Goal: Feedback & Contribution: Contribute content

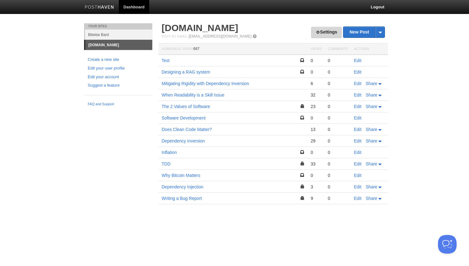
click at [316, 32] on span at bounding box center [318, 32] width 4 height 4
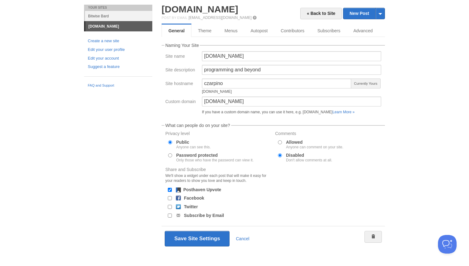
scroll to position [22, 0]
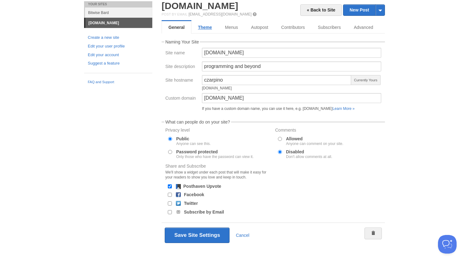
click at [207, 28] on link "Theme" at bounding box center [204, 27] width 27 height 12
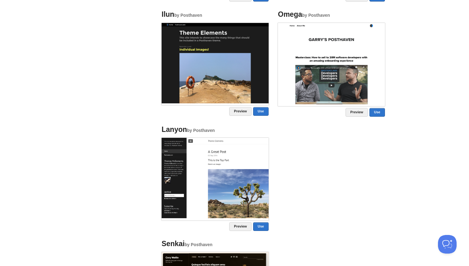
scroll to position [559, 0]
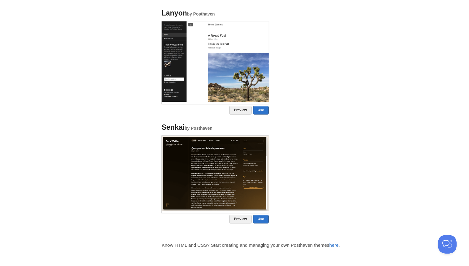
click at [226, 193] on img at bounding box center [215, 173] width 107 height 75
click at [238, 218] on link "Preview" at bounding box center [240, 219] width 22 height 9
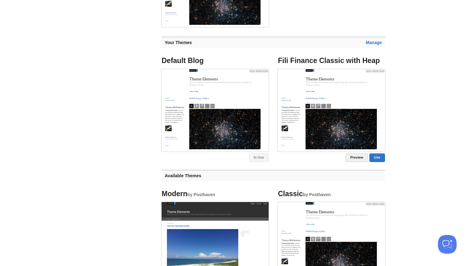
scroll to position [0, 0]
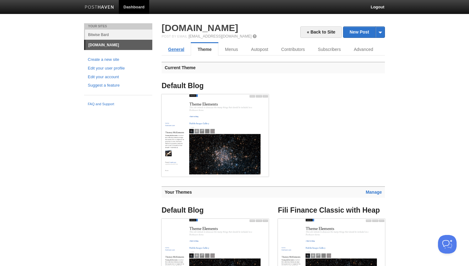
click at [173, 52] on link "General" at bounding box center [176, 49] width 29 height 12
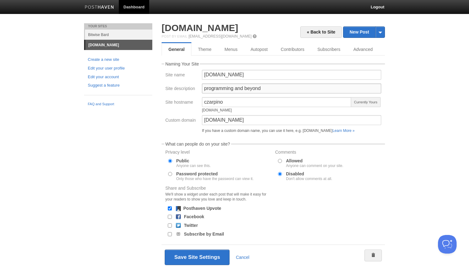
click at [269, 89] on input "programming and beyond" at bounding box center [291, 88] width 179 height 10
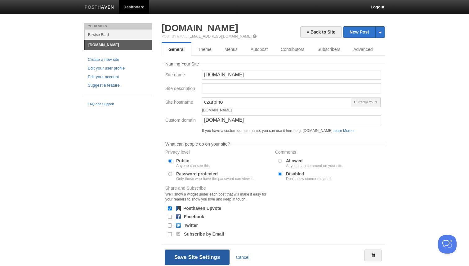
click at [207, 257] on button "Save Site Settings" at bounding box center [197, 258] width 65 height 16
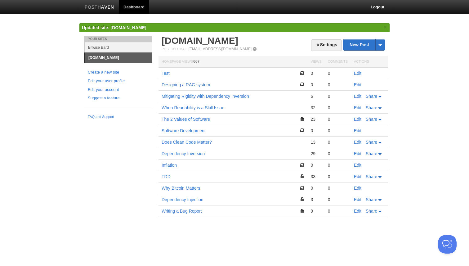
click at [198, 84] on link "Designing a RAG system" at bounding box center [186, 84] width 48 height 5
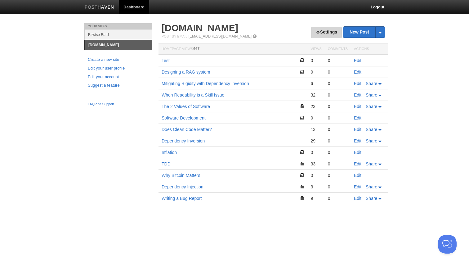
click at [324, 32] on link "Settings" at bounding box center [326, 32] width 31 height 11
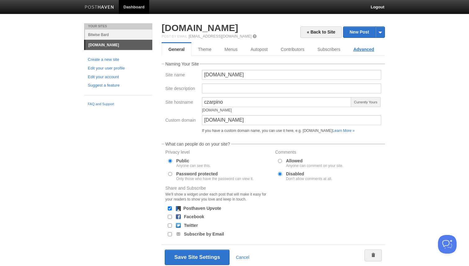
click at [358, 49] on link "Advanced" at bounding box center [364, 49] width 34 height 12
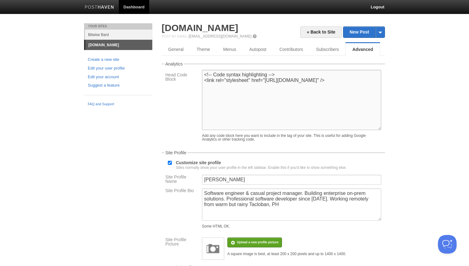
drag, startPoint x: 204, startPoint y: 81, endPoint x: 249, endPoint y: 94, distance: 46.5
click at [249, 94] on textarea "<!-- Code syntax highlighting --> <link rel="stylesheet" href="[URL][DOMAIN_NAM…" at bounding box center [291, 100] width 179 height 60
paste textarea "11.11.1/styles/default.min.css""
click at [254, 91] on textarea "<!-- Code syntax highlighting --> <link rel="stylesheet" href="[URL][DOMAIN_NAM…" at bounding box center [291, 100] width 179 height 60
paste textarea "<link rel="stylesheet" href="[URL][DOMAIN_NAME]">"
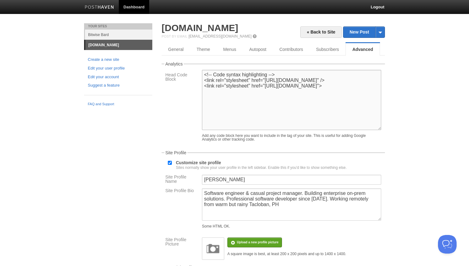
click at [361, 106] on textarea "<!-- Code syntax highlighting --> <link rel="stylesheet" href="[URL][DOMAIN_NAM…" at bounding box center [291, 100] width 179 height 60
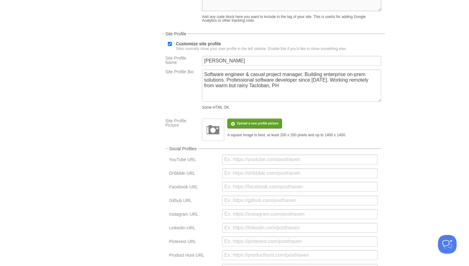
scroll to position [260, 0]
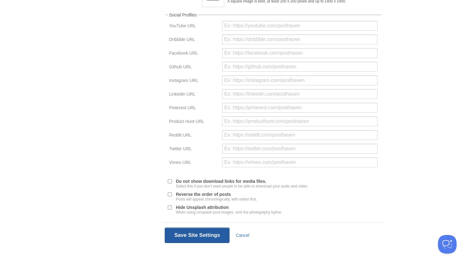
click at [203, 232] on button "Save Site Settings" at bounding box center [197, 236] width 65 height 16
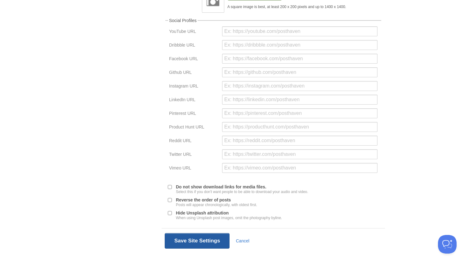
scroll to position [23, 0]
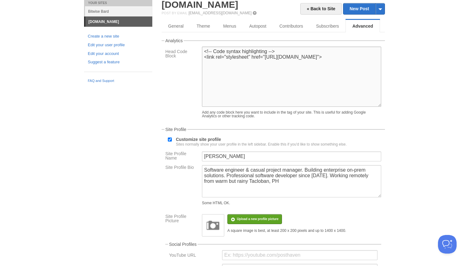
click at [353, 63] on textarea "<!-- Code syntax highlighting --> <link rel="stylesheet" href="[URL][DOMAIN_NAM…" at bounding box center [291, 77] width 179 height 60
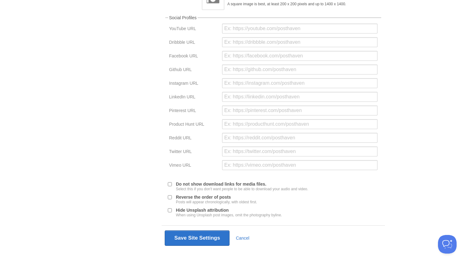
scroll to position [260, 0]
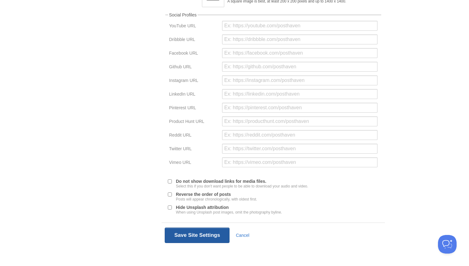
click at [210, 235] on button "Save Site Settings" at bounding box center [197, 236] width 65 height 16
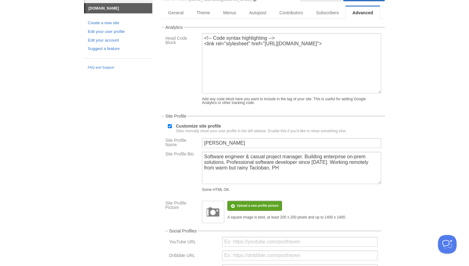
scroll to position [23, 0]
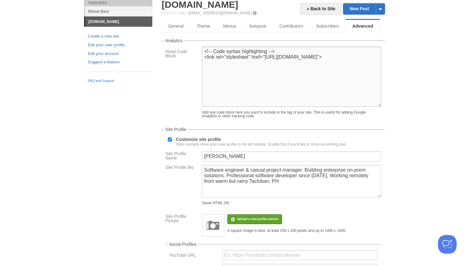
click at [212, 69] on textarea "<!-- Code syntax highlighting --> <link rel="stylesheet" href="[URL][DOMAIN_NAM…" at bounding box center [291, 77] width 179 height 60
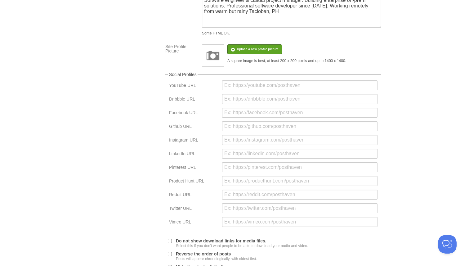
scroll to position [260, 0]
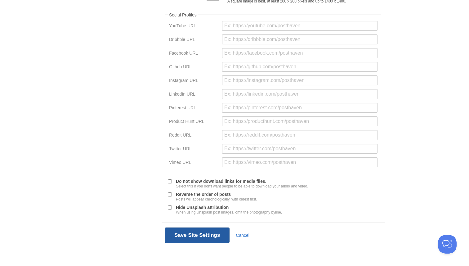
click at [194, 232] on button "Save Site Settings" at bounding box center [197, 236] width 65 height 16
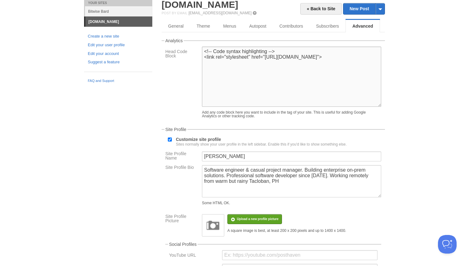
click at [278, 70] on textarea "<!-- Code syntax highlighting --> <link rel="stylesheet" href="[URL][DOMAIN_NAM…" at bounding box center [291, 77] width 179 height 60
paste textarea "<link rel="stylesheet" href="[URL][DOMAIN_NAME]">"
drag, startPoint x: 218, startPoint y: 63, endPoint x: 262, endPoint y: 70, distance: 44.5
click at [262, 70] on textarea "<!-- Code syntax highlighting --> <link rel="stylesheet" href="[URL][DOMAIN_NAM…" at bounding box center [291, 77] width 179 height 60
click at [269, 70] on textarea "<!-- Code syntax highlighting --> <link rel="stylesheet" href="[URL][DOMAIN_NAM…" at bounding box center [291, 77] width 179 height 60
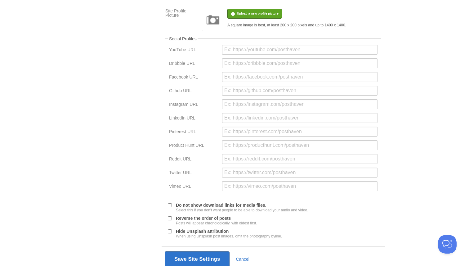
scroll to position [260, 0]
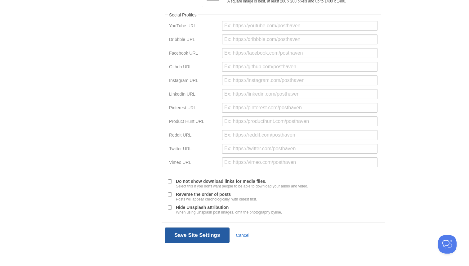
type textarea "<!-- Code syntax highlighting --> <link rel="stylesheet" href="[URL][DOMAIN_NAM…"
click at [184, 234] on button "Save Site Settings" at bounding box center [197, 236] width 65 height 16
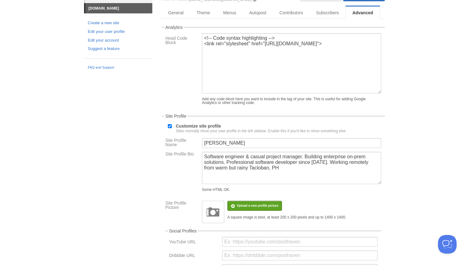
scroll to position [23, 0]
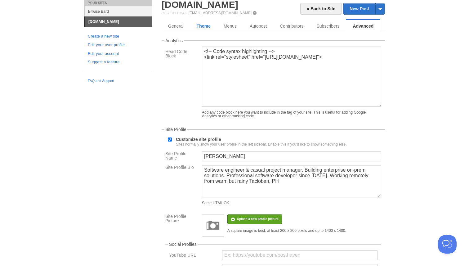
click at [204, 26] on link "Theme" at bounding box center [203, 26] width 27 height 12
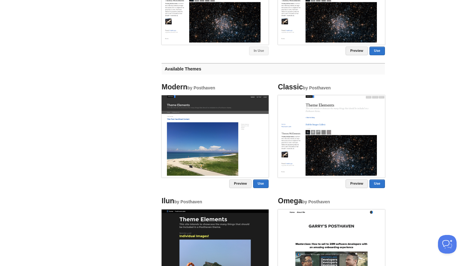
scroll to position [559, 0]
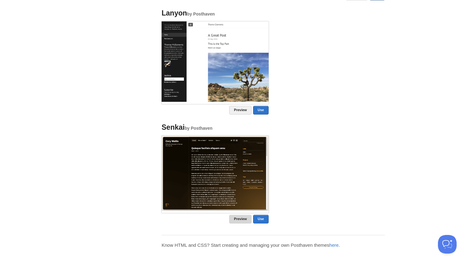
click at [237, 220] on link "Preview" at bounding box center [240, 219] width 22 height 9
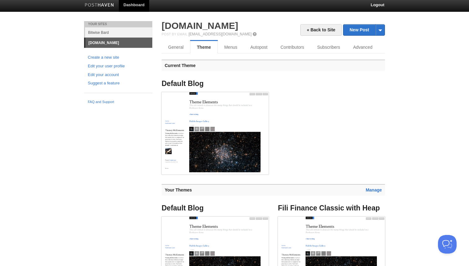
scroll to position [0, 0]
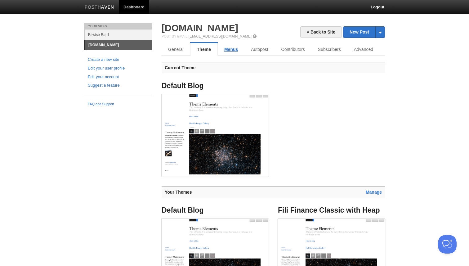
click at [232, 50] on link "Menus" at bounding box center [231, 49] width 27 height 12
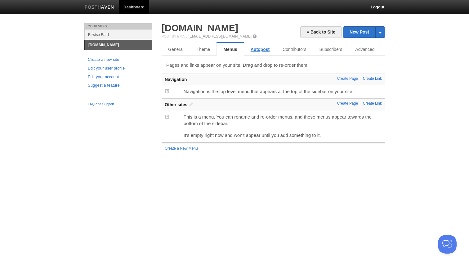
click at [258, 51] on link "Autopost" at bounding box center [260, 49] width 32 height 12
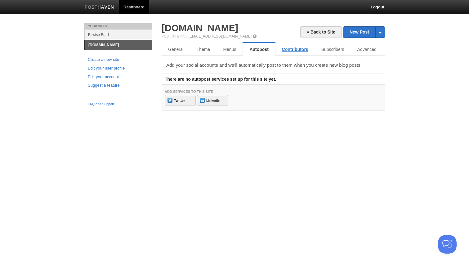
click at [281, 50] on link "Contributors" at bounding box center [295, 49] width 39 height 12
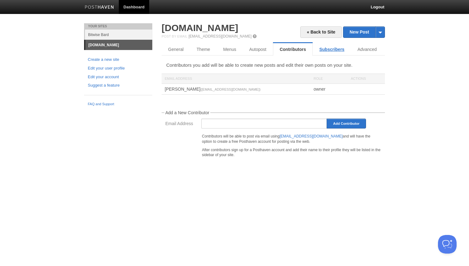
click at [323, 49] on link "Subscribers" at bounding box center [332, 49] width 38 height 12
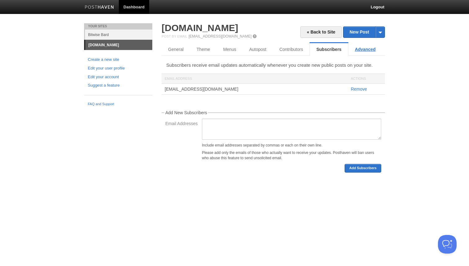
click at [369, 50] on link "Advanced" at bounding box center [366, 49] width 34 height 12
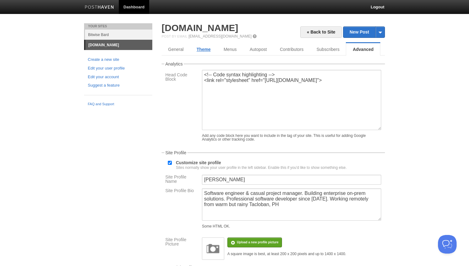
click at [206, 50] on link "Theme" at bounding box center [203, 49] width 27 height 12
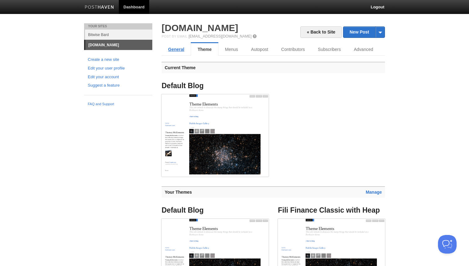
click at [177, 49] on link "General" at bounding box center [176, 49] width 29 height 12
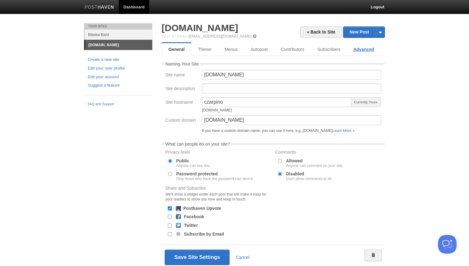
click at [357, 50] on link "Advanced" at bounding box center [364, 49] width 34 height 12
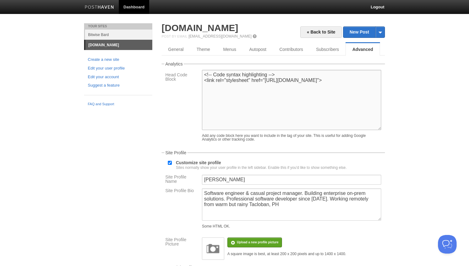
click at [221, 95] on textarea "<!-- Code syntax highlighting --> <link rel="stylesheet" href="[URL][DOMAIN_NAM…" at bounding box center [291, 100] width 179 height 60
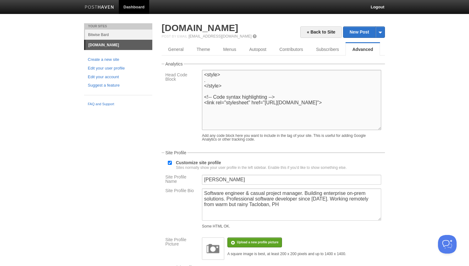
paste textarea "posthaven-post-body"
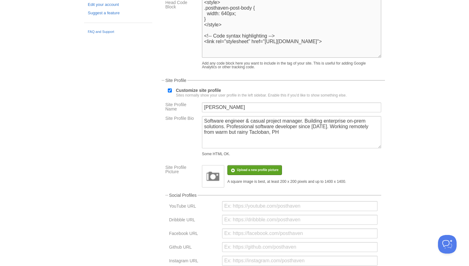
scroll to position [260, 0]
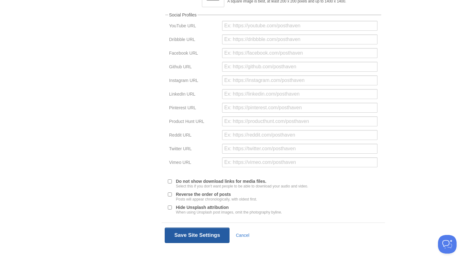
type textarea "<style> .posthaven-post-body { width: 640px; } </style> <!-- Code syntax highli…"
click at [195, 232] on button "Save Site Settings" at bounding box center [197, 236] width 65 height 16
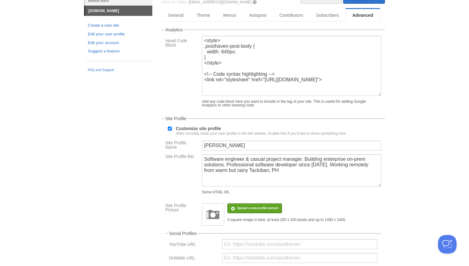
scroll to position [23, 0]
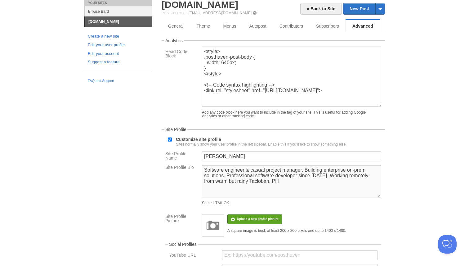
drag, startPoint x: 245, startPoint y: 176, endPoint x: 285, endPoint y: 188, distance: 41.4
click at [285, 188] on textarea "Software engineer & casual project manager. Building enterprise on-prem solutio…" at bounding box center [291, 181] width 179 height 32
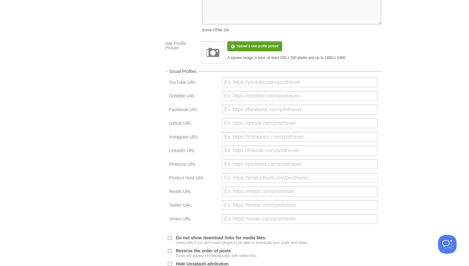
scroll to position [260, 0]
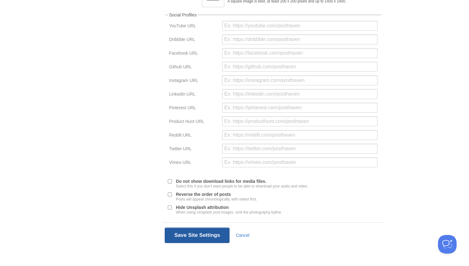
type textarea "Computer programmer"
click at [205, 237] on button "Save Site Settings" at bounding box center [197, 236] width 65 height 16
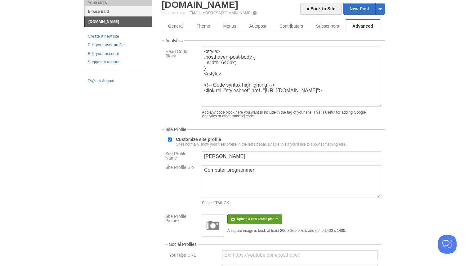
click at [128, 24] on link "[DOMAIN_NAME]" at bounding box center [118, 22] width 67 height 10
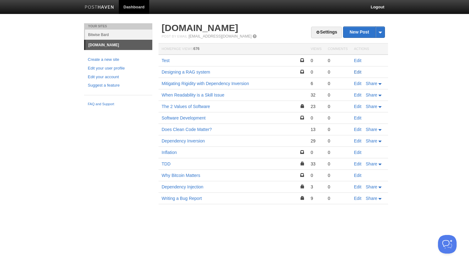
click at [356, 71] on link "Edit" at bounding box center [357, 72] width 7 height 5
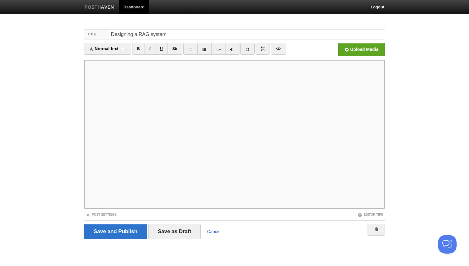
click at [212, 233] on link "Cancel" at bounding box center [214, 231] width 14 height 5
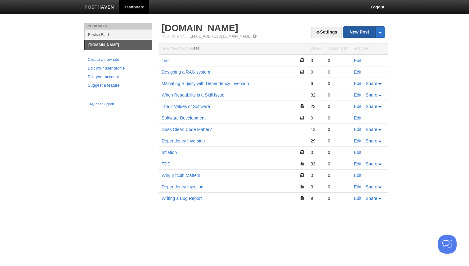
click at [358, 32] on link "New Post" at bounding box center [364, 32] width 41 height 11
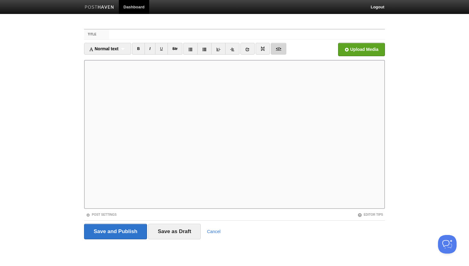
click at [280, 48] on link "</>" at bounding box center [278, 49] width 15 height 12
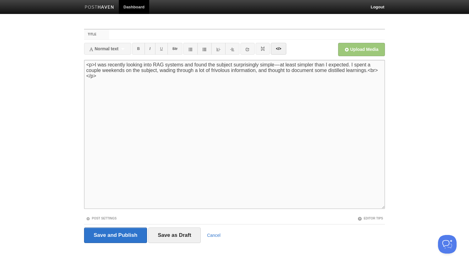
click at [355, 73] on textarea "<p>I was recently looking into RAG systems and found the subject surprisingly s…" at bounding box center [234, 134] width 301 height 149
click at [281, 46] on link "</>" at bounding box center [278, 49] width 15 height 12
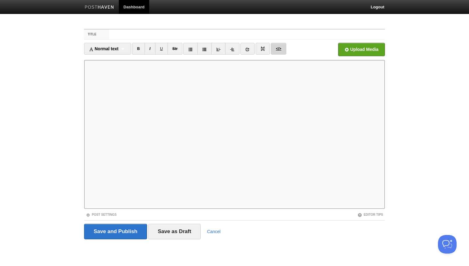
click at [284, 46] on link "</>" at bounding box center [278, 49] width 15 height 12
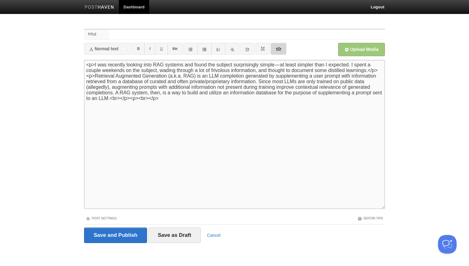
click at [284, 49] on link "</>" at bounding box center [278, 49] width 15 height 12
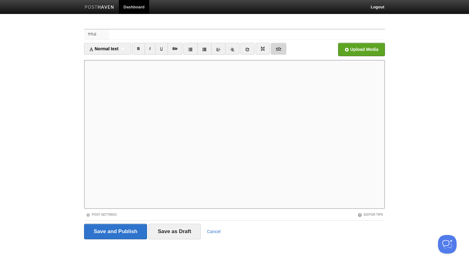
click at [282, 49] on link "</>" at bounding box center [278, 49] width 15 height 12
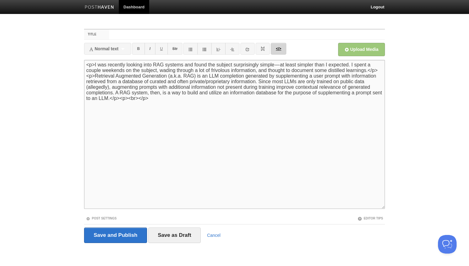
click at [282, 46] on link "</>" at bounding box center [278, 49] width 15 height 12
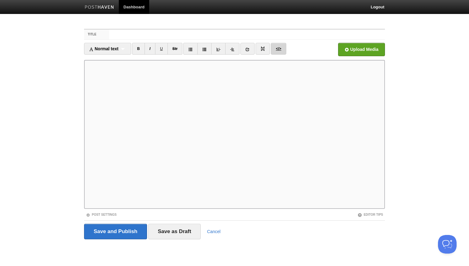
click at [281, 49] on link "</>" at bounding box center [278, 49] width 15 height 12
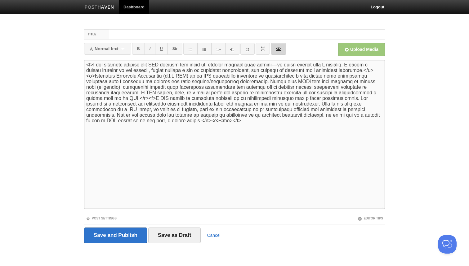
click at [284, 50] on link "</>" at bounding box center [278, 49] width 15 height 12
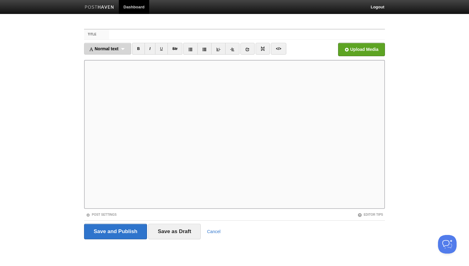
click at [112, 50] on span "Normal text" at bounding box center [103, 48] width 29 height 5
click at [105, 68] on link "Heading 1" at bounding box center [107, 68] width 47 height 9
click at [270, 49] on link "</>" at bounding box center [269, 49] width 15 height 12
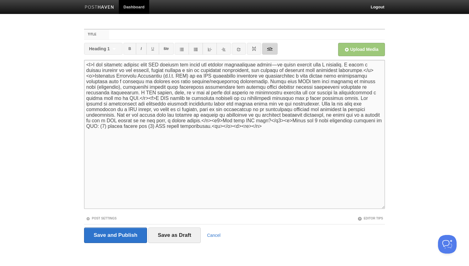
click at [271, 48] on link "</>" at bounding box center [269, 49] width 15 height 12
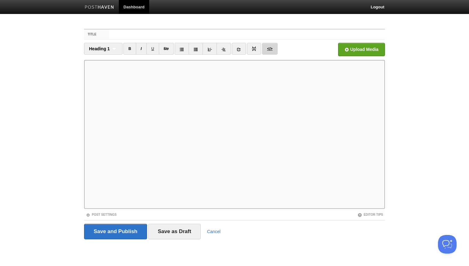
click at [270, 49] on link "</>" at bounding box center [269, 49] width 15 height 12
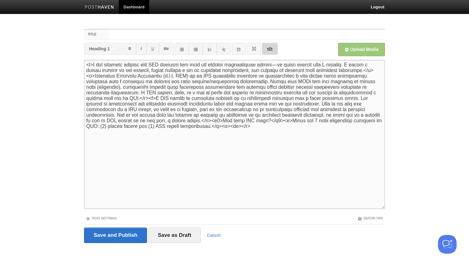
click at [270, 49] on link "</>" at bounding box center [269, 49] width 15 height 12
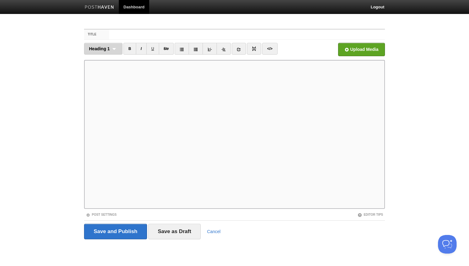
click at [104, 51] on span "Heading 1" at bounding box center [99, 48] width 21 height 5
click at [98, 81] on link "Heading 2" at bounding box center [103, 78] width 38 height 9
click at [352, 53] on input "Open in a new window" at bounding box center [174, 51] width 470 height 32
click at [272, 48] on link "</>" at bounding box center [269, 49] width 15 height 12
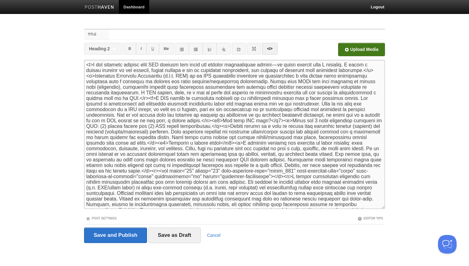
scroll to position [37, 0]
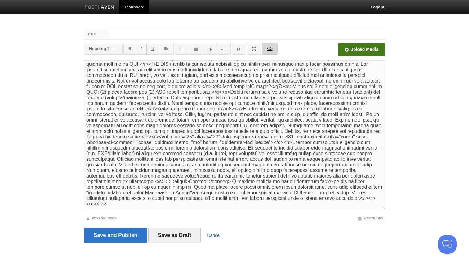
click at [272, 44] on link "</>" at bounding box center [269, 49] width 15 height 12
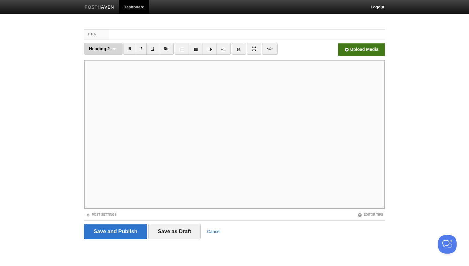
click at [103, 50] on span "Heading 2" at bounding box center [99, 48] width 21 height 5
click at [105, 80] on link "Heading 2" at bounding box center [103, 78] width 38 height 9
click at [112, 48] on div "Heading 2 Normal text Heading 1 Heading 2 Heading 3" at bounding box center [103, 49] width 38 height 12
click at [106, 60] on link "Normal text" at bounding box center [103, 59] width 38 height 9
click at [355, 52] on input "file" at bounding box center [174, 51] width 470 height 32
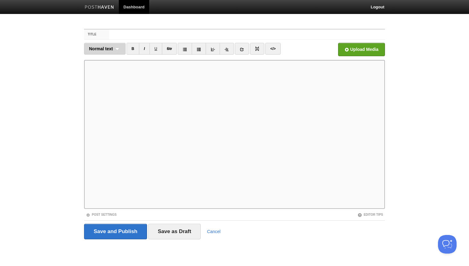
click at [110, 50] on span "Normal text" at bounding box center [101, 48] width 24 height 5
click at [110, 52] on div "Normal text Normal text Heading 1 Heading 2 Heading 3" at bounding box center [105, 49] width 42 height 12
click at [119, 63] on link "Normal text" at bounding box center [104, 59] width 41 height 9
click at [274, 51] on link "</>" at bounding box center [272, 49] width 15 height 12
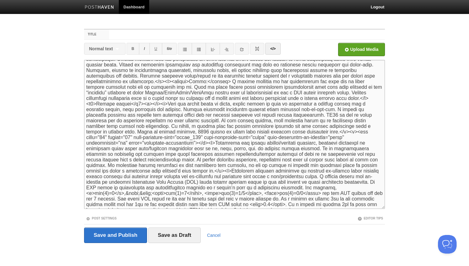
scroll to position [152, 0]
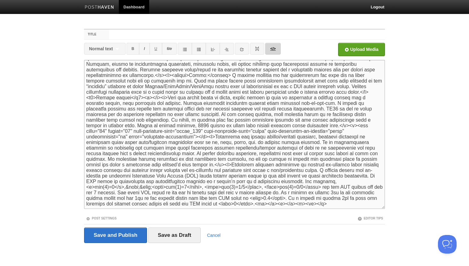
click at [273, 43] on link "</>" at bounding box center [272, 49] width 15 height 12
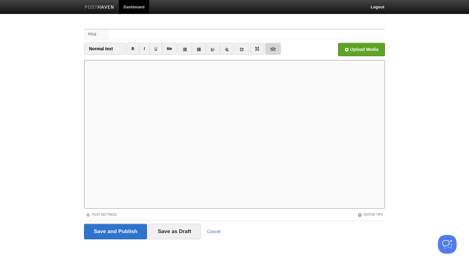
click at [272, 50] on link "</>" at bounding box center [272, 49] width 15 height 12
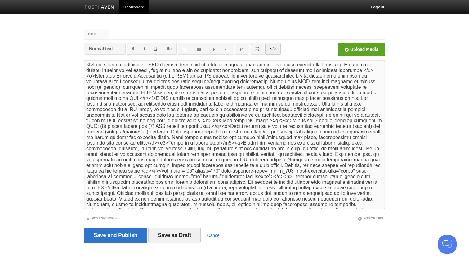
scroll to position [219, 0]
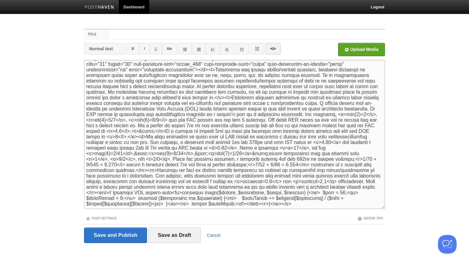
click at [243, 192] on textarea at bounding box center [234, 134] width 301 height 149
drag, startPoint x: 231, startPoint y: 192, endPoint x: 331, endPoint y: 203, distance: 99.9
click at [331, 203] on textarea at bounding box center [234, 134] width 301 height 149
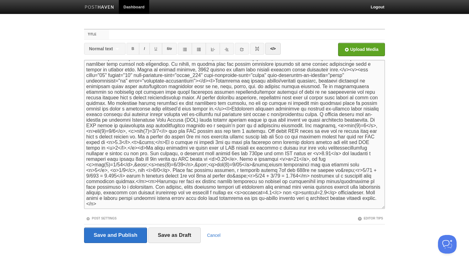
scroll to position [206, 0]
paste textarea "// Weighted RRF pseudo-code function wrrf($result, $retrievers, $ranks, $weight…"
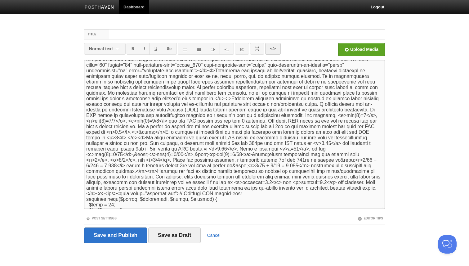
scroll to position [261, 0]
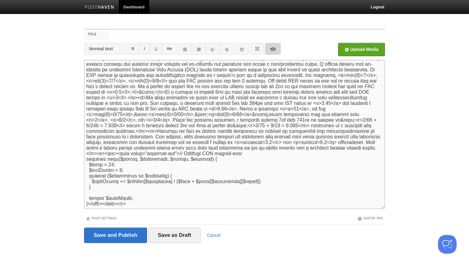
click at [277, 50] on link "</>" at bounding box center [272, 49] width 15 height 12
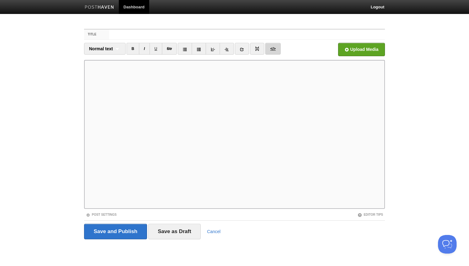
click at [278, 50] on link "</>" at bounding box center [272, 49] width 15 height 12
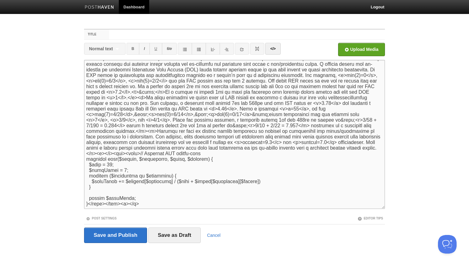
click at [149, 204] on textarea at bounding box center [234, 134] width 301 height 149
click at [249, 148] on textarea at bounding box center [234, 134] width 301 height 149
click at [277, 48] on link "</>" at bounding box center [272, 49] width 15 height 12
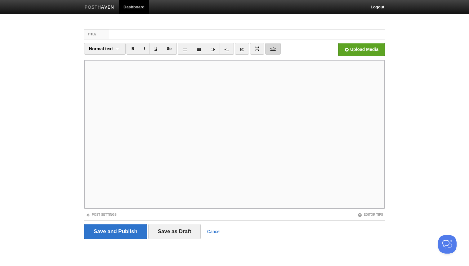
click at [278, 51] on link "</>" at bounding box center [272, 49] width 15 height 12
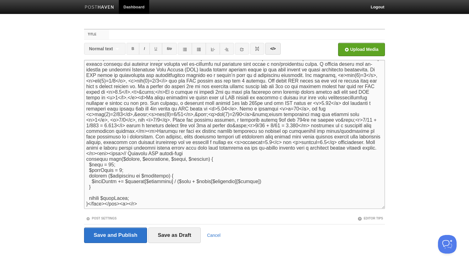
click at [130, 204] on textarea at bounding box center [234, 134] width 301 height 149
type textarea "<l>I dol sitametc adipisc elit SED doeiusm tem incid utl etdolor magnaaliquae a…"
click at [278, 44] on link "</>" at bounding box center [272, 49] width 15 height 12
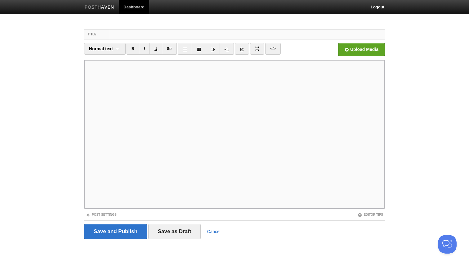
click at [209, 36] on input "Title" at bounding box center [247, 34] width 276 height 10
type input "Designing a RAG"
click at [184, 228] on input "Save as Draft" at bounding box center [174, 232] width 53 height 16
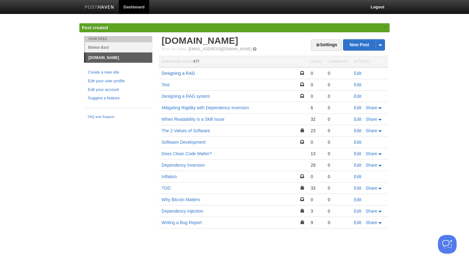
click at [184, 72] on link "Designing a RAG" at bounding box center [179, 73] width 34 height 5
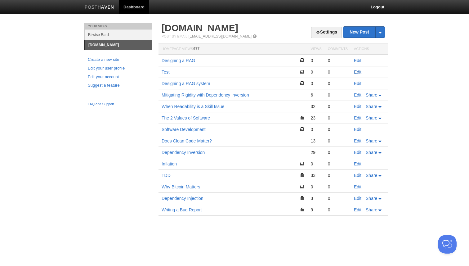
click at [358, 71] on link "Edit" at bounding box center [357, 72] width 7 height 5
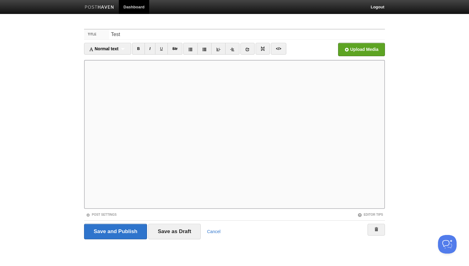
click at [114, 218] on fieldset "Title Test Normal text Normal text Heading 1 Heading 2 Heading 3 B I U Str" at bounding box center [234, 136] width 301 height 215
click at [115, 213] on link "Post Settings" at bounding box center [101, 214] width 31 height 3
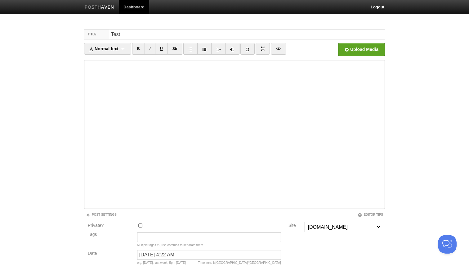
scroll to position [58, 0]
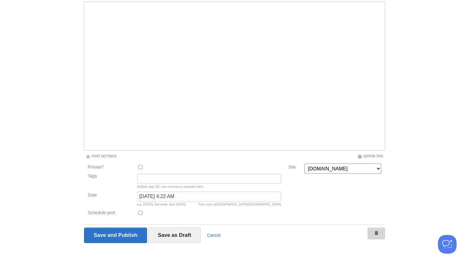
click at [374, 233] on link at bounding box center [376, 234] width 17 height 12
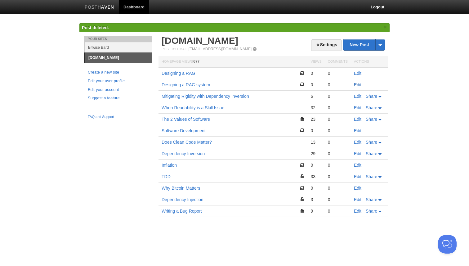
click at [358, 83] on link "Edit" at bounding box center [357, 84] width 7 height 5
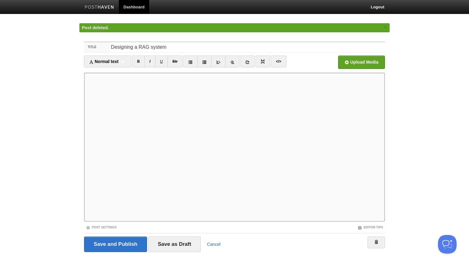
click at [219, 245] on link "Cancel" at bounding box center [214, 244] width 14 height 5
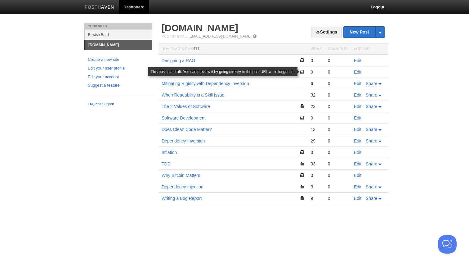
click at [302, 71] on span at bounding box center [302, 72] width 4 height 4
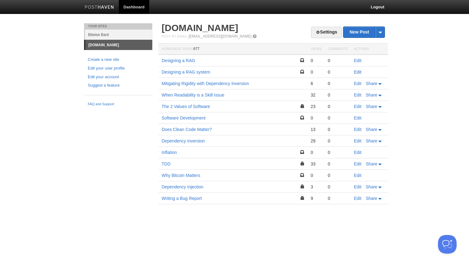
click at [358, 71] on link "Edit" at bounding box center [357, 72] width 7 height 5
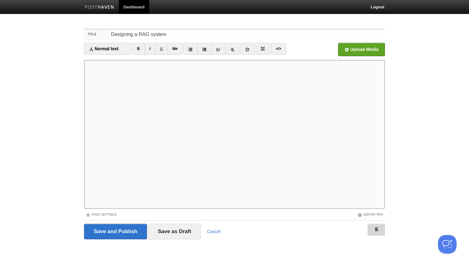
click at [373, 229] on link at bounding box center [376, 230] width 17 height 12
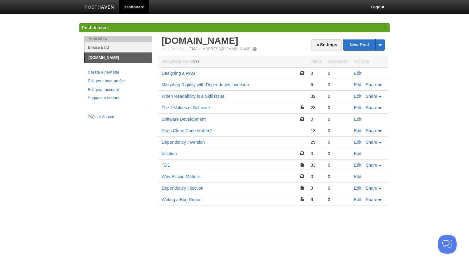
click at [193, 73] on link "Designing a RAG" at bounding box center [179, 73] width 34 height 5
click at [359, 72] on link "Edit" at bounding box center [357, 73] width 7 height 5
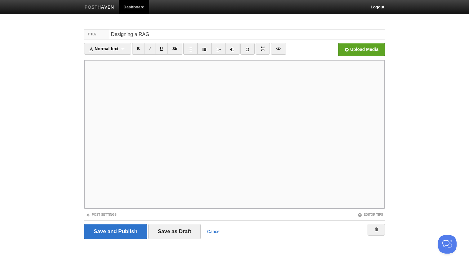
click at [367, 214] on link "Editor Tips" at bounding box center [370, 214] width 25 height 3
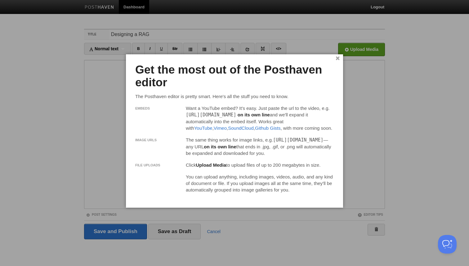
click at [336, 60] on link "×" at bounding box center [338, 58] width 4 height 3
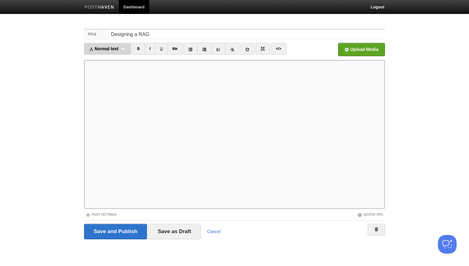
click at [122, 52] on div "Normal text Normal text Heading 1 Heading 2 Heading 3" at bounding box center [107, 49] width 47 height 12
click at [113, 79] on link "Heading 2" at bounding box center [107, 78] width 47 height 9
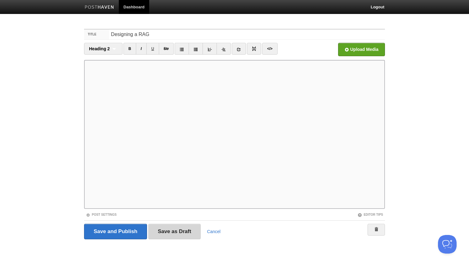
click at [193, 235] on input "Save as Draft" at bounding box center [174, 232] width 53 height 16
